Goal: Information Seeking & Learning: Learn about a topic

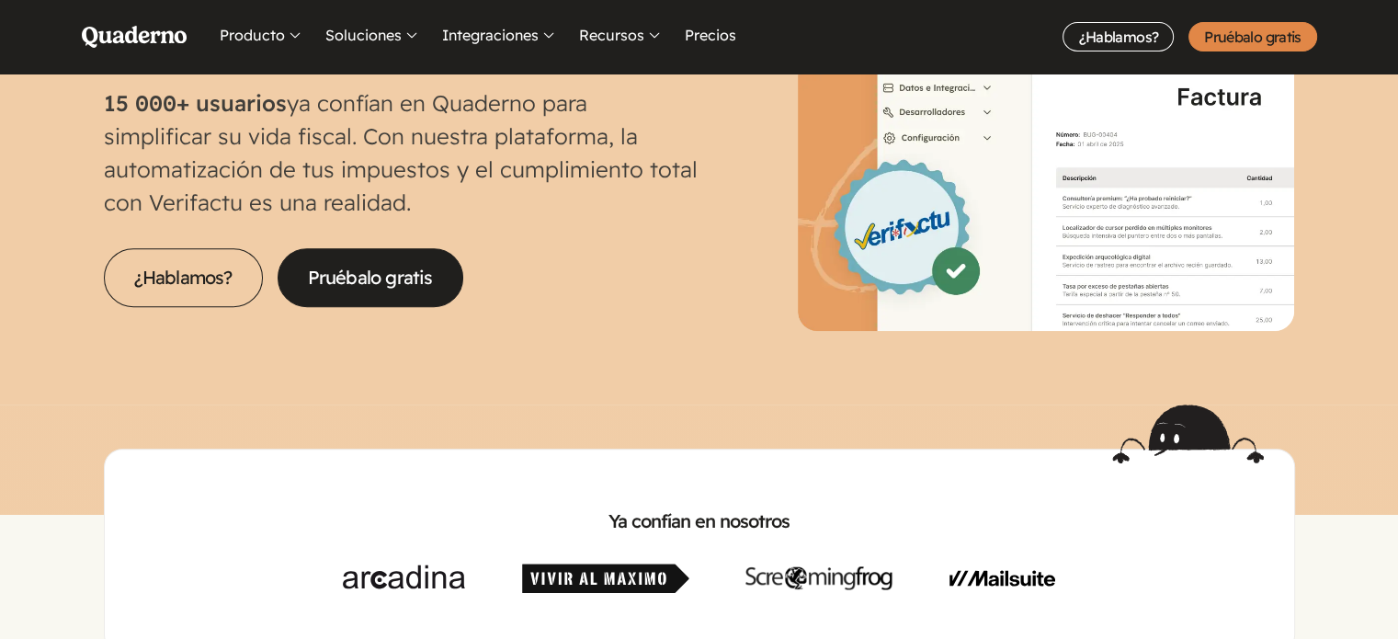
scroll to position [858, 0]
drag, startPoint x: 530, startPoint y: 277, endPoint x: 605, endPoint y: 276, distance: 75.4
drag, startPoint x: 756, startPoint y: 325, endPoint x: 779, endPoint y: 325, distance: 23.0
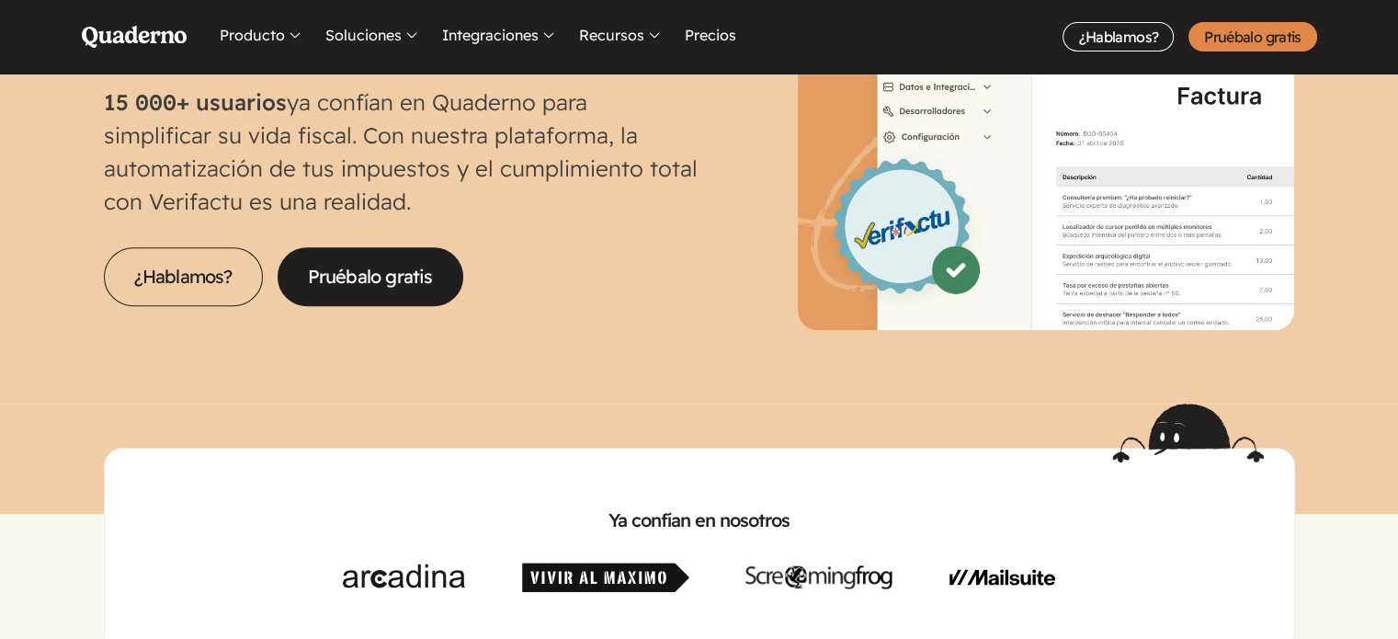
drag, startPoint x: 174, startPoint y: 298, endPoint x: 236, endPoint y: 304, distance: 62.8
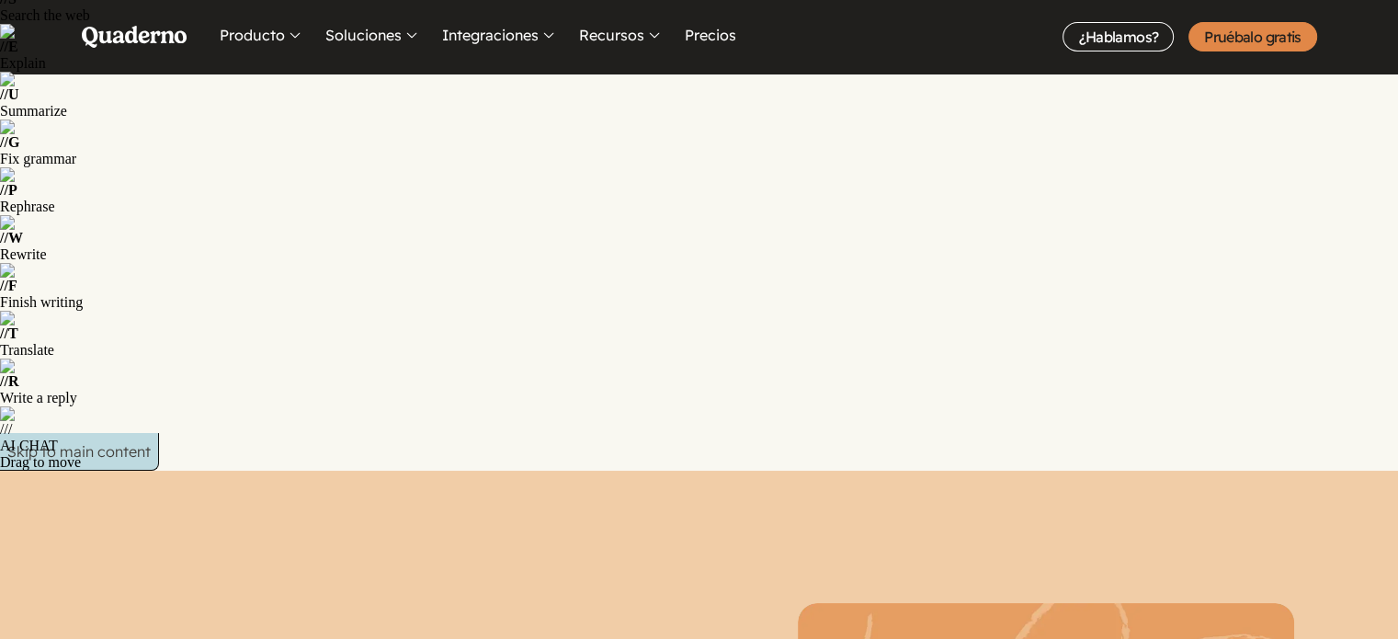
scroll to position [122, 0]
